Goal: Task Accomplishment & Management: Complete application form

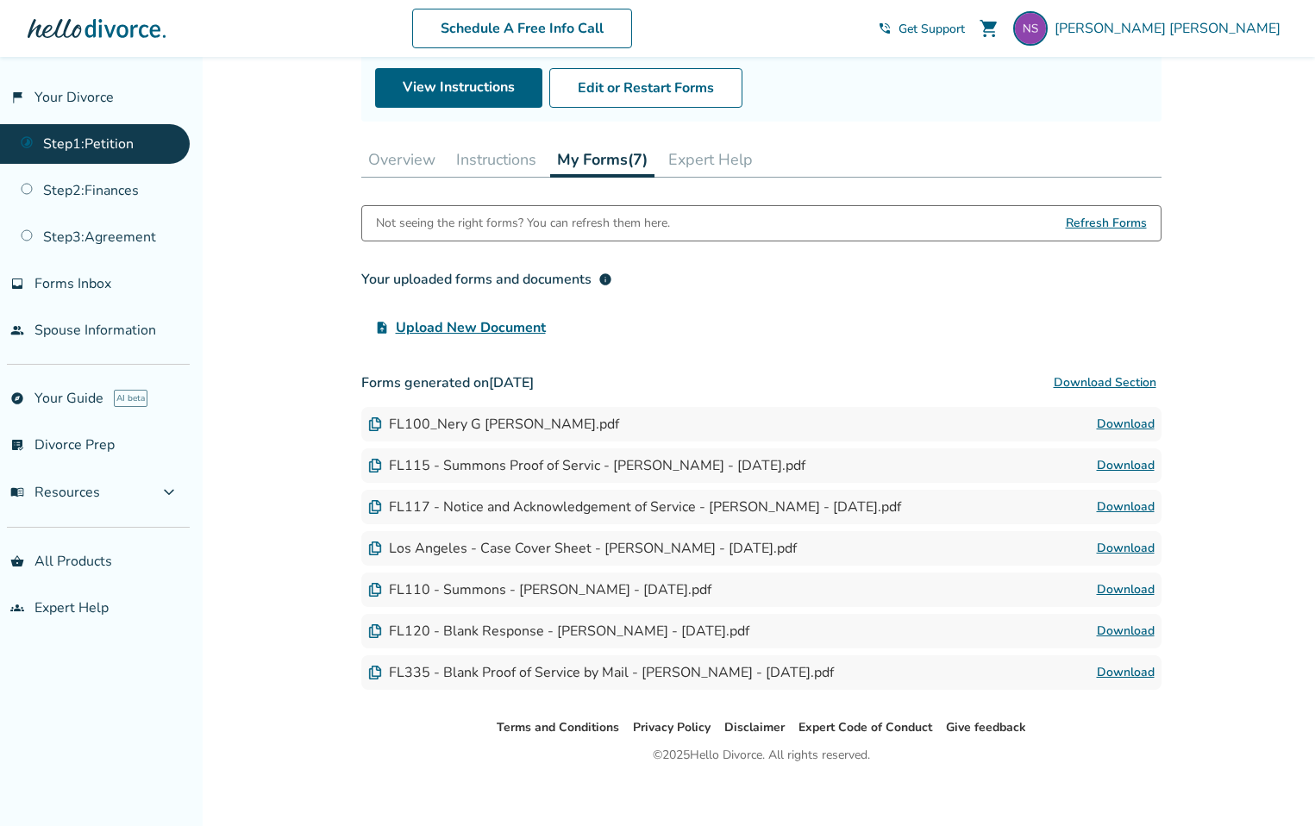
scroll to position [193, 0]
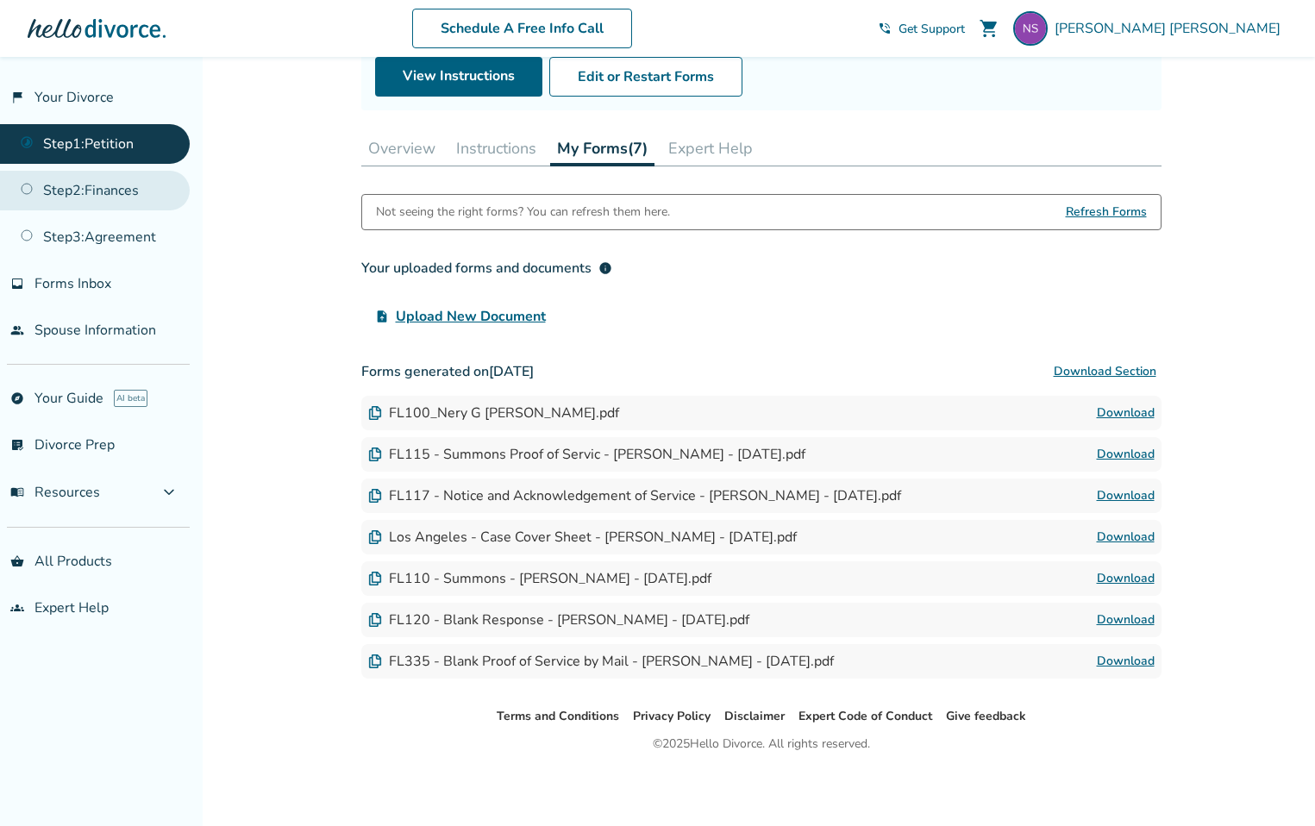
click at [40, 185] on link "Step 2 : Finances" at bounding box center [95, 191] width 190 height 40
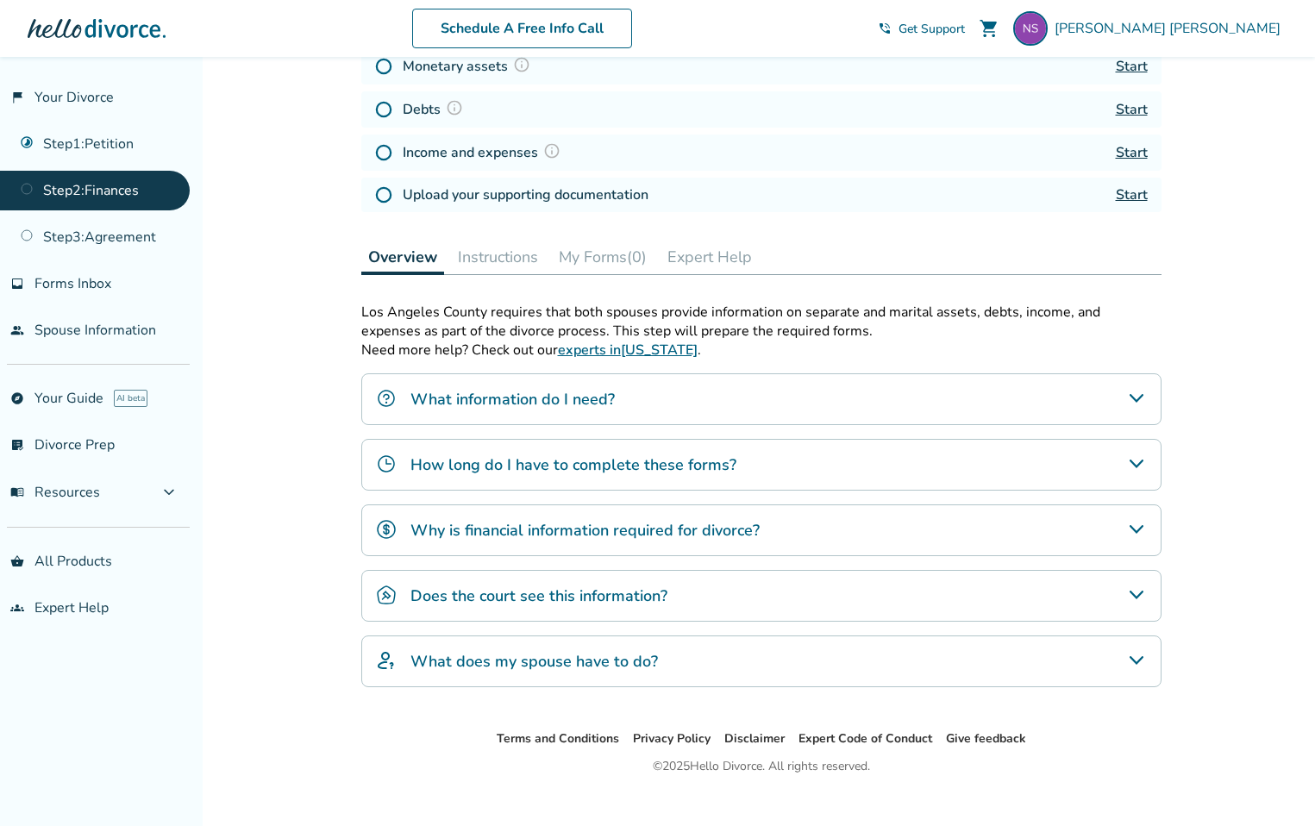
scroll to position [305, 0]
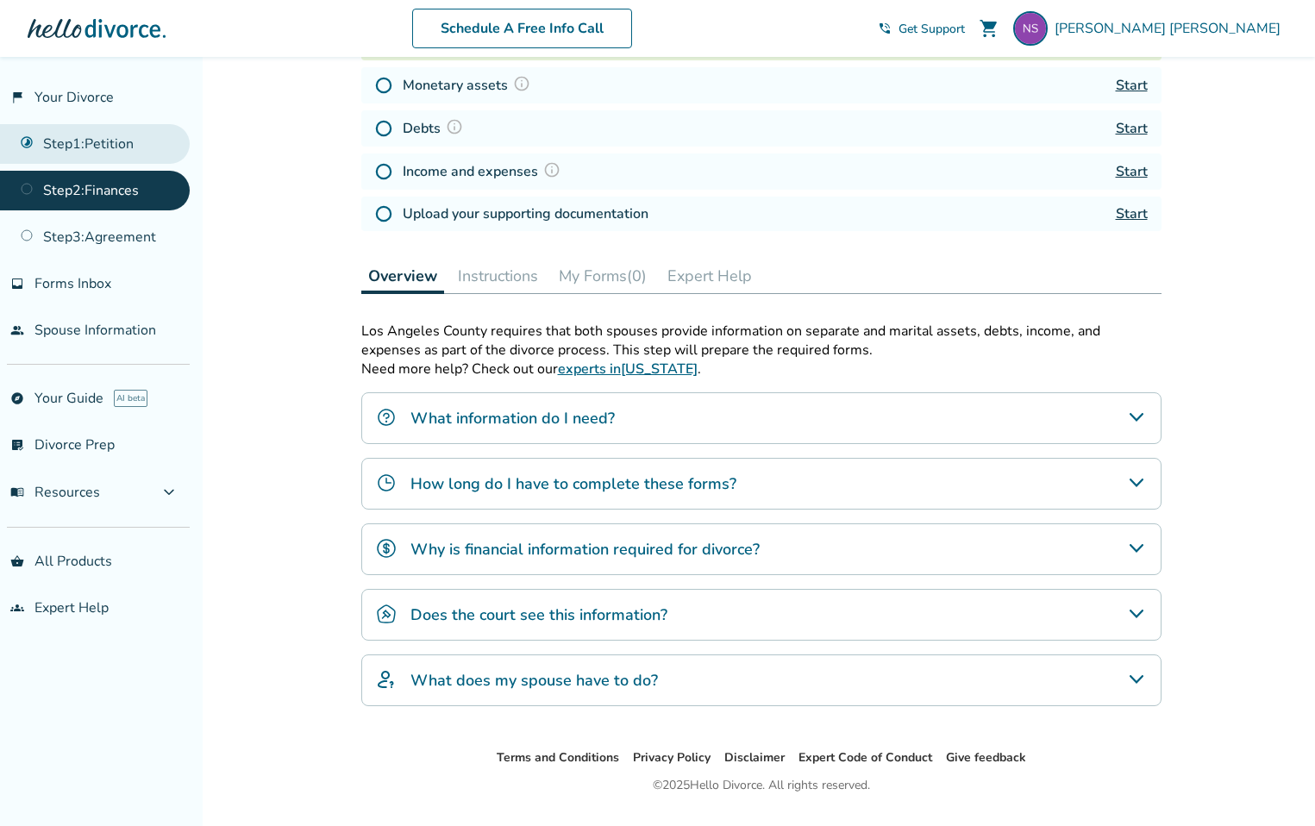
click at [103, 141] on link "Step 1 : Petition" at bounding box center [95, 144] width 190 height 40
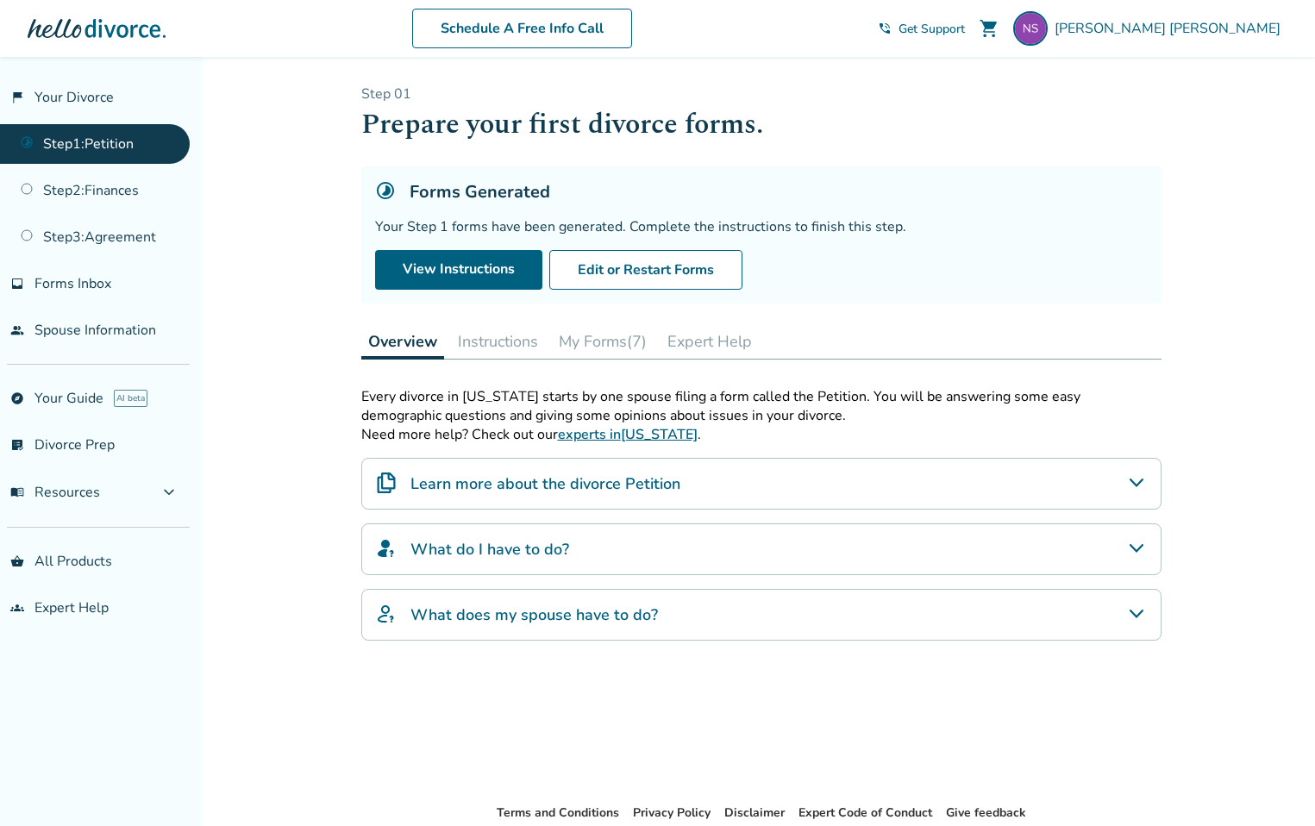
click at [599, 349] on button "My Forms (7)" at bounding box center [603, 341] width 102 height 34
click at [597, 343] on button "My Forms (7)" at bounding box center [603, 341] width 102 height 34
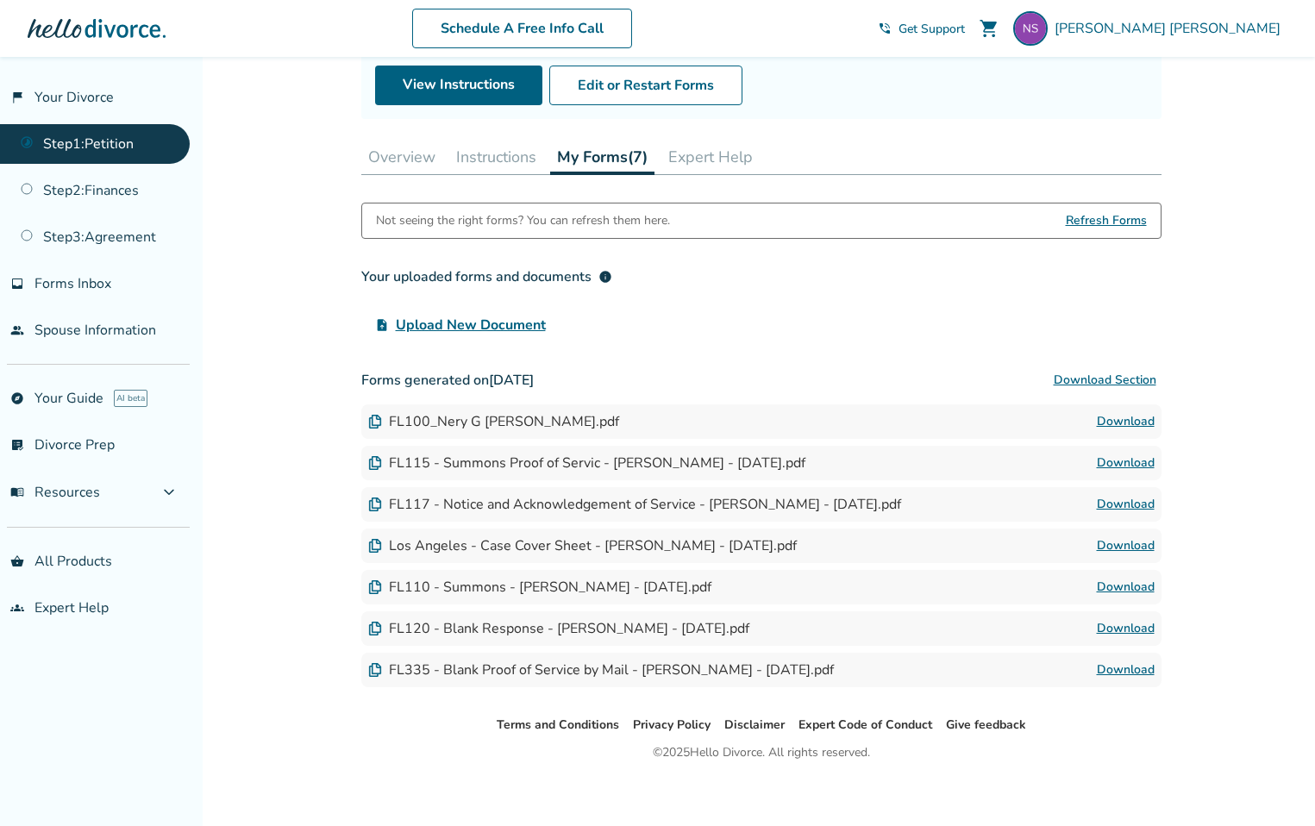
scroll to position [193, 0]
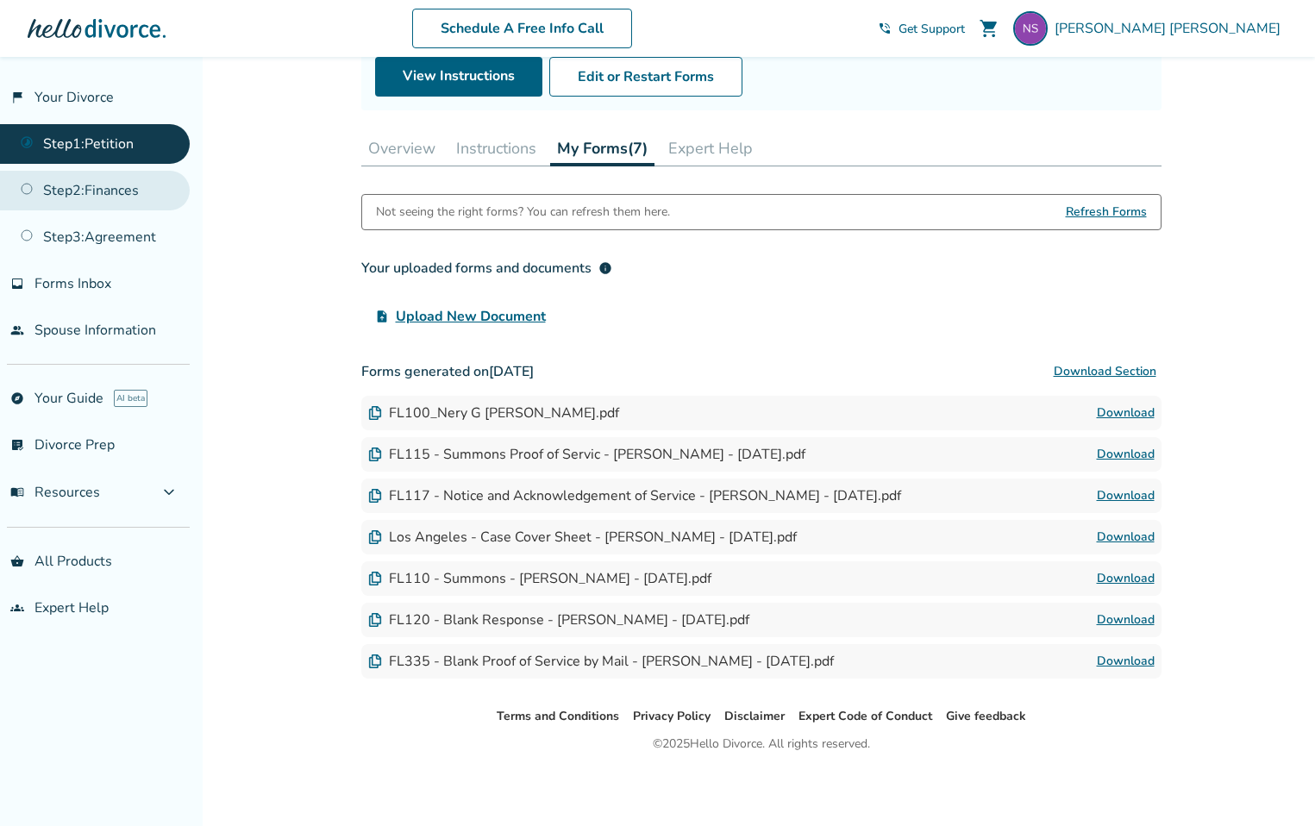
click at [75, 179] on link "Step 2 : Finances" at bounding box center [95, 191] width 190 height 40
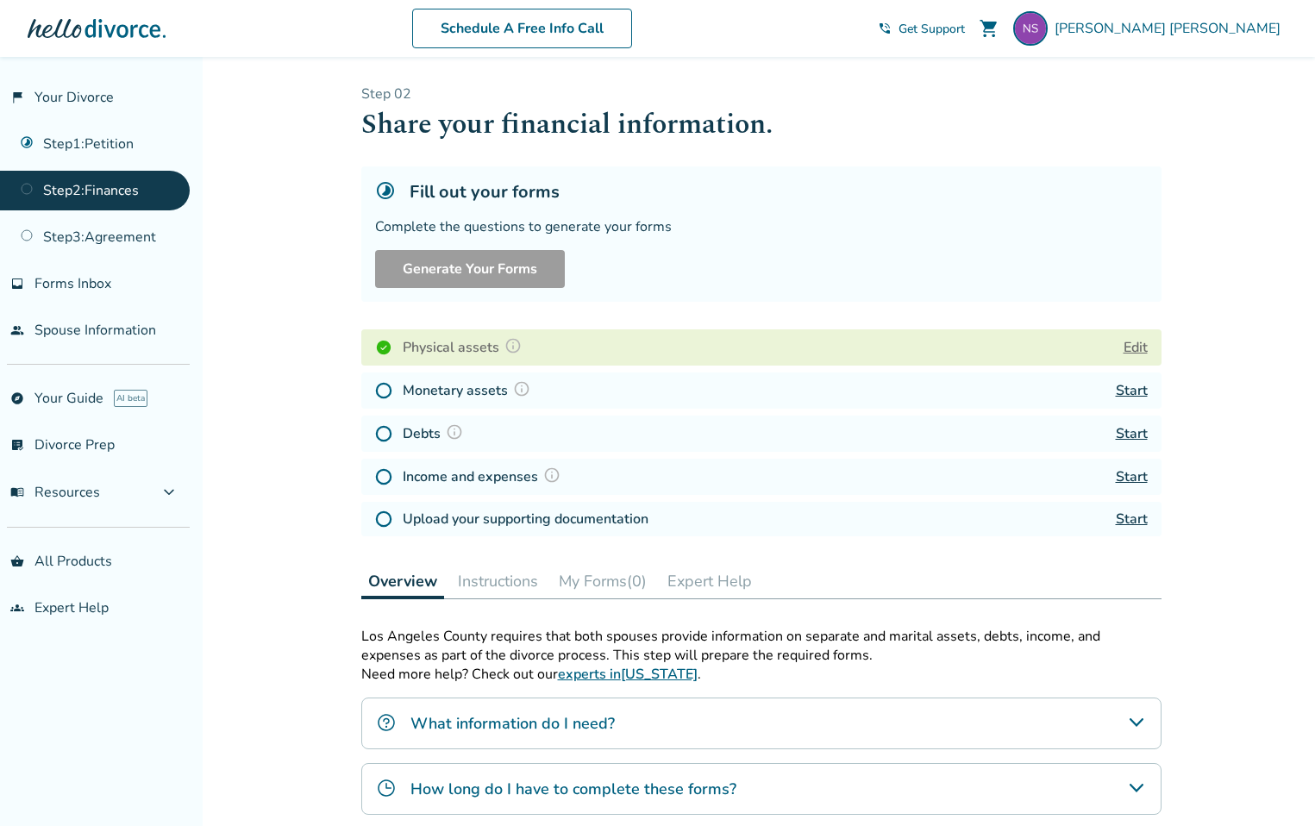
click at [1132, 346] on button "Edit" at bounding box center [1136, 347] width 24 height 21
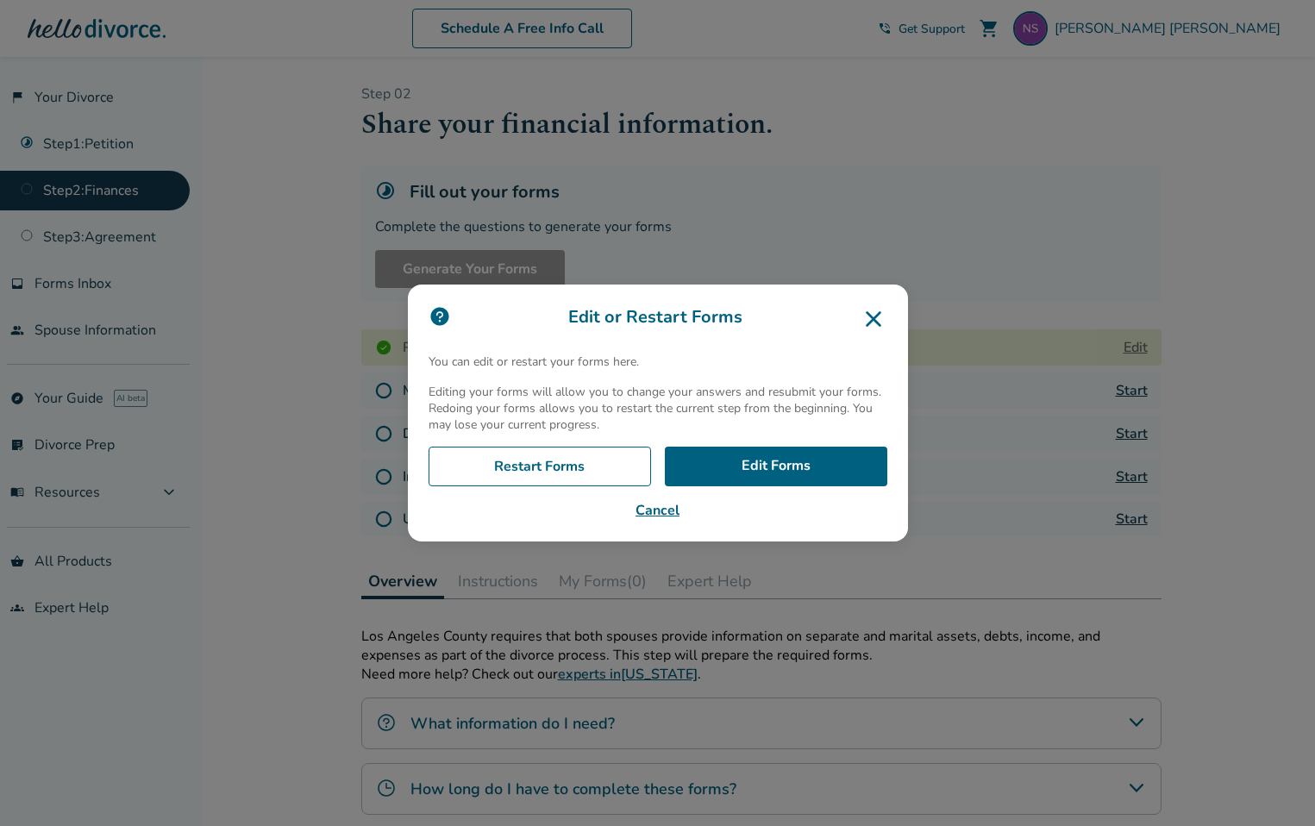
click at [665, 515] on button "Cancel" at bounding box center [658, 510] width 459 height 21
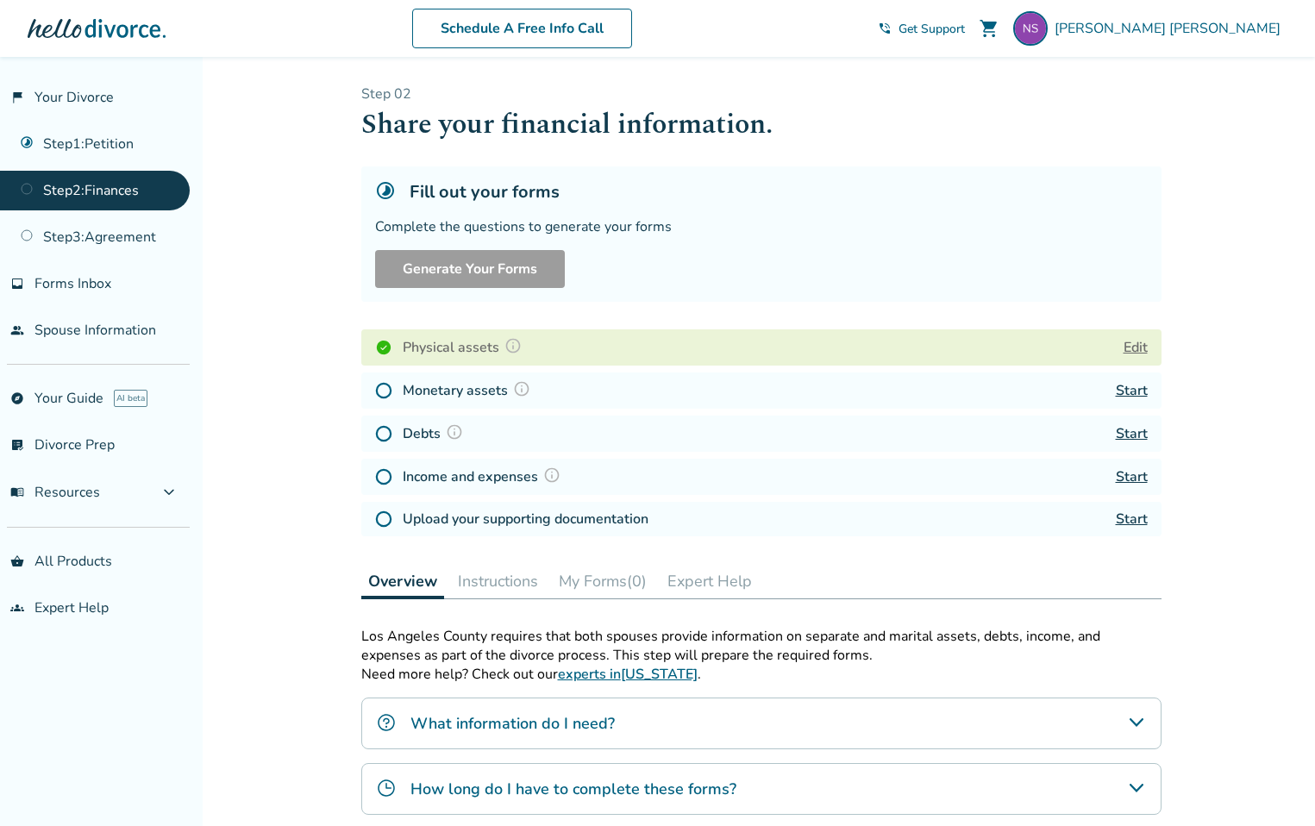
click at [383, 393] on img at bounding box center [383, 390] width 17 height 17
click at [385, 393] on img at bounding box center [383, 390] width 17 height 17
click at [383, 436] on img at bounding box center [383, 433] width 17 height 17
click at [385, 480] on img at bounding box center [383, 476] width 17 height 17
click at [380, 522] on img at bounding box center [383, 519] width 17 height 17
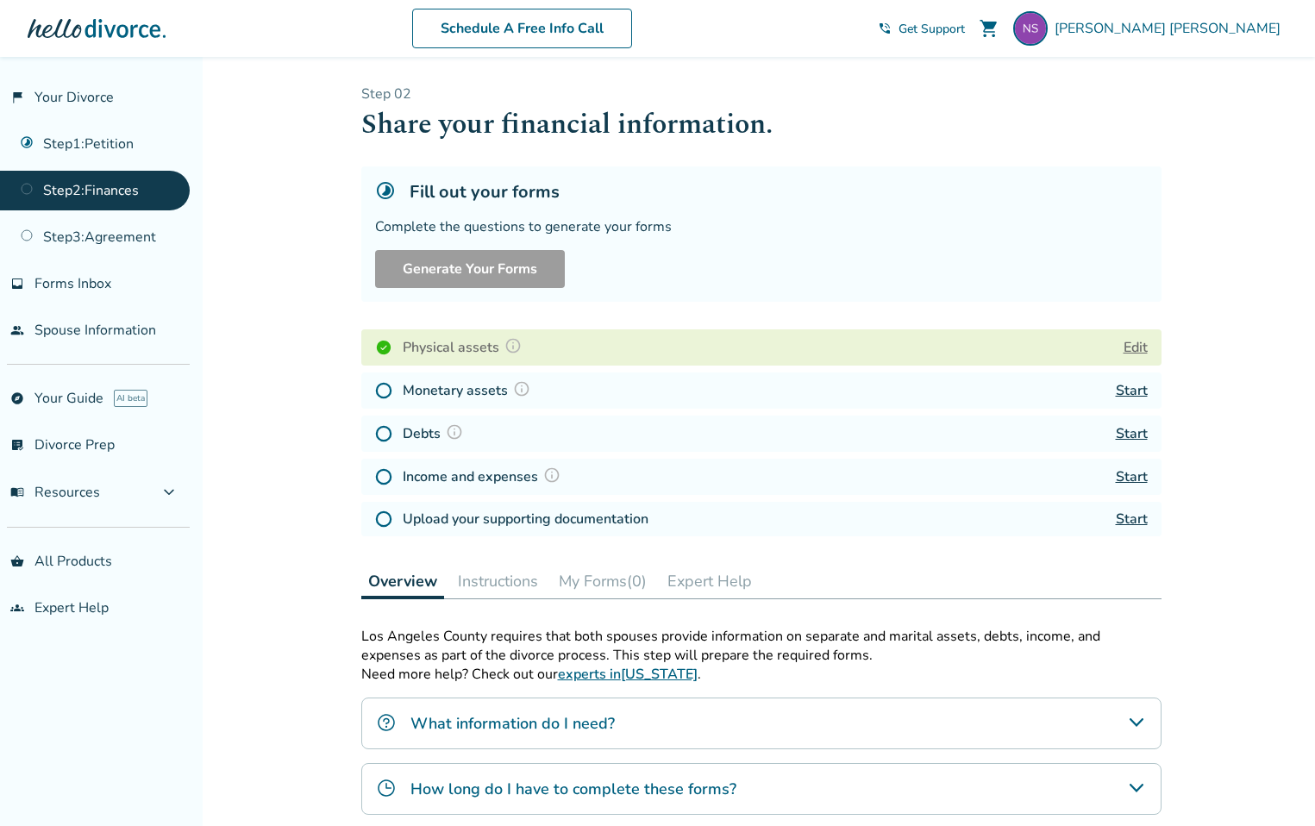
click at [1132, 348] on button "Edit" at bounding box center [1136, 347] width 24 height 21
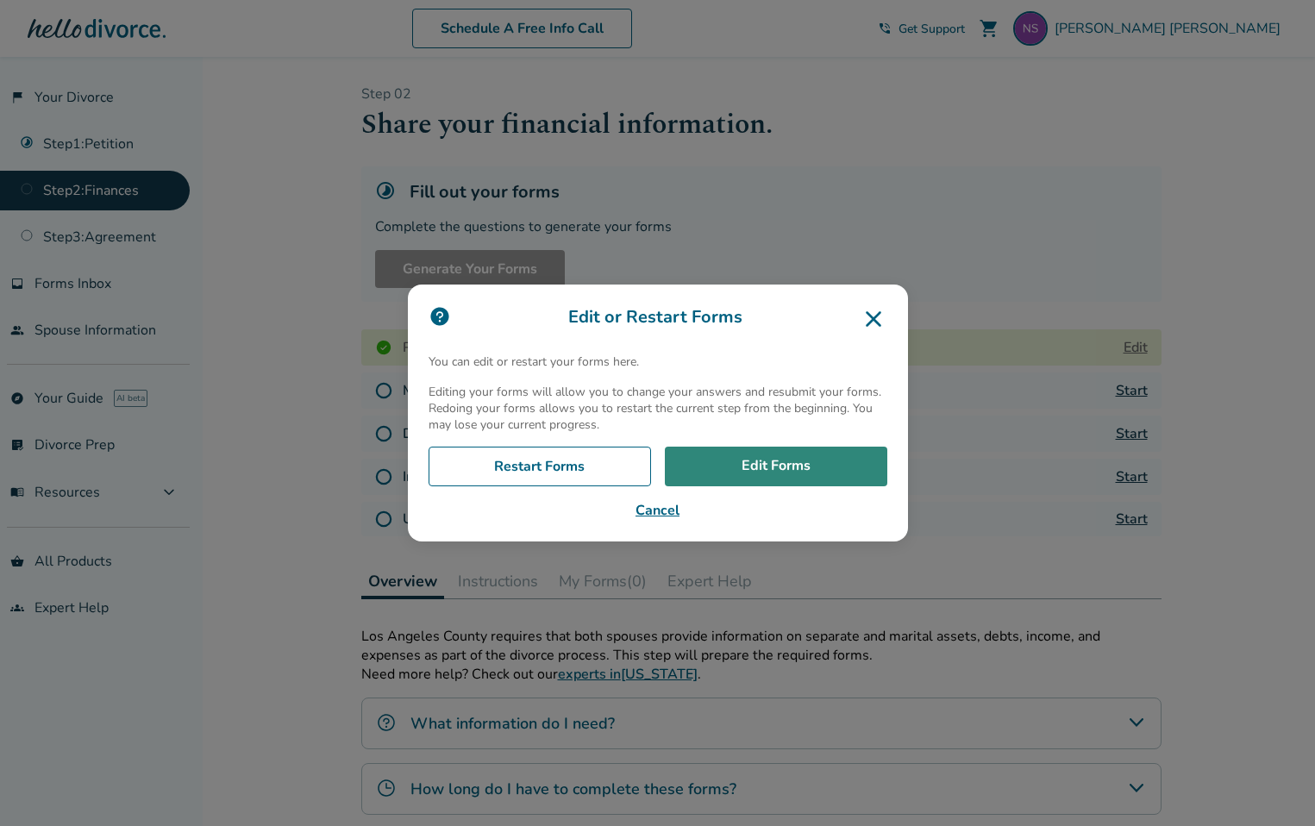
click at [729, 479] on link "Edit Forms" at bounding box center [776, 467] width 223 height 40
